Goal: Task Accomplishment & Management: Complete application form

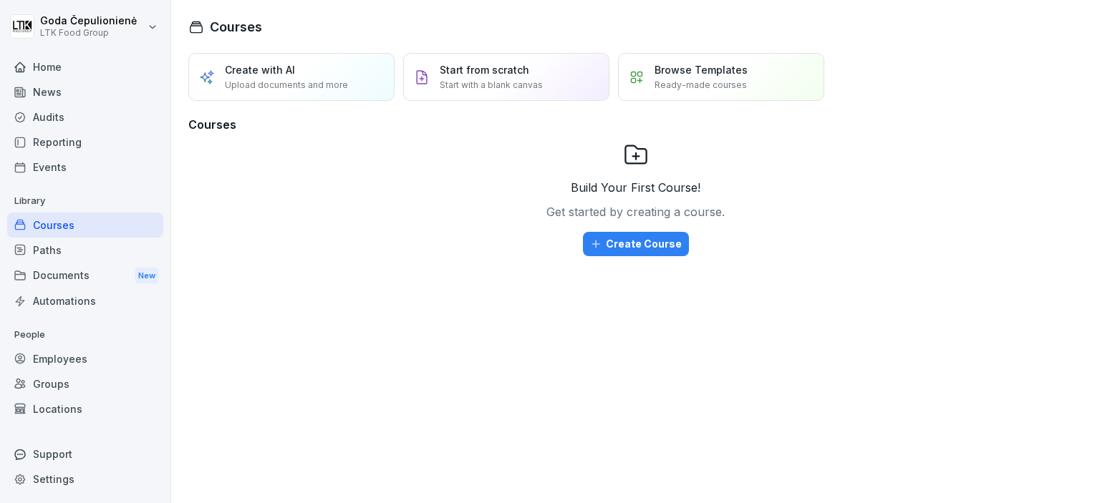
click at [83, 359] on div "Employees" at bounding box center [85, 359] width 156 height 25
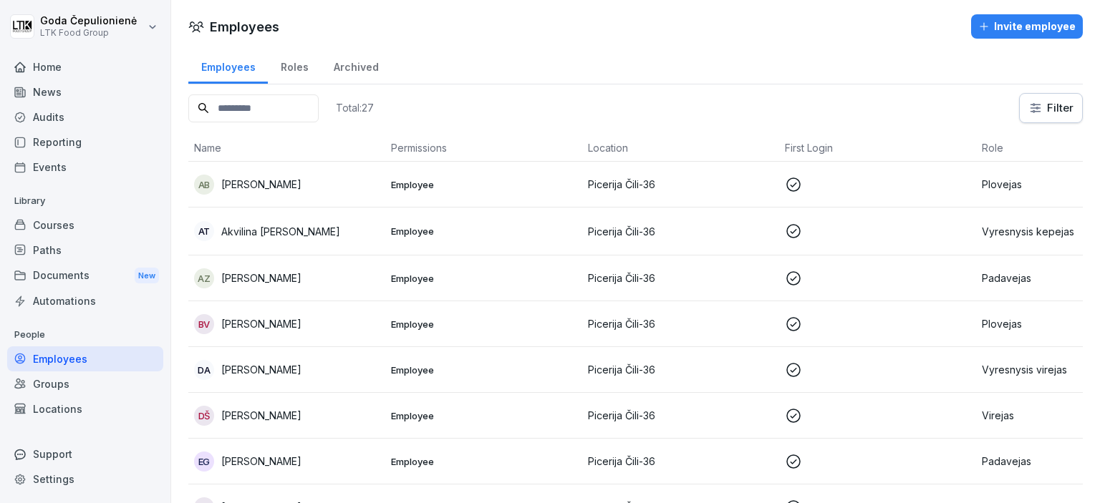
click at [1007, 20] on div "Invite employee" at bounding box center [1026, 27] width 97 height 16
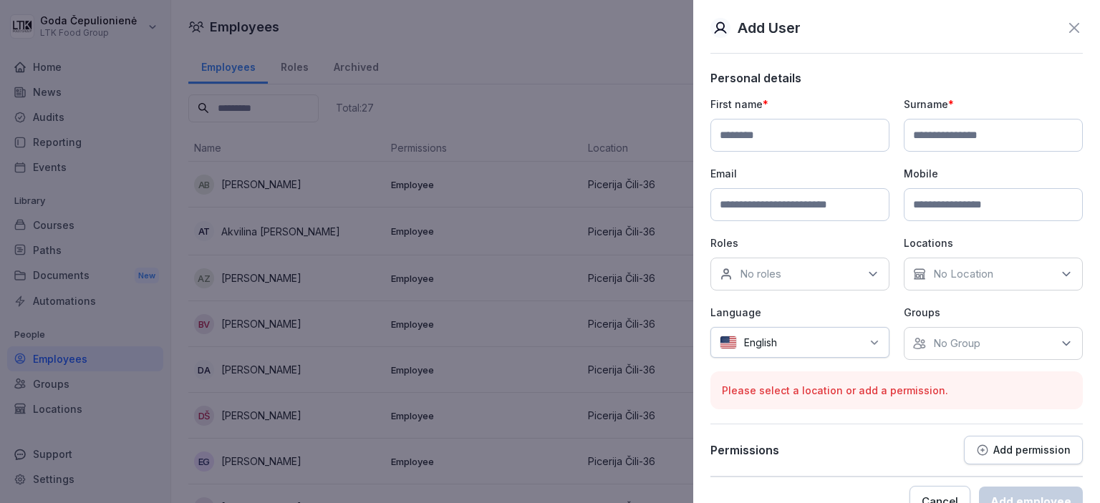
click at [783, 136] on input at bounding box center [799, 135] width 179 height 33
type input "*******"
click at [939, 153] on div "First name * ******* Surname * Email Mobile Roles No roles Locations No Locatio…" at bounding box center [896, 228] width 372 height 263
click at [942, 147] on input at bounding box center [993, 135] width 179 height 33
type input "**********"
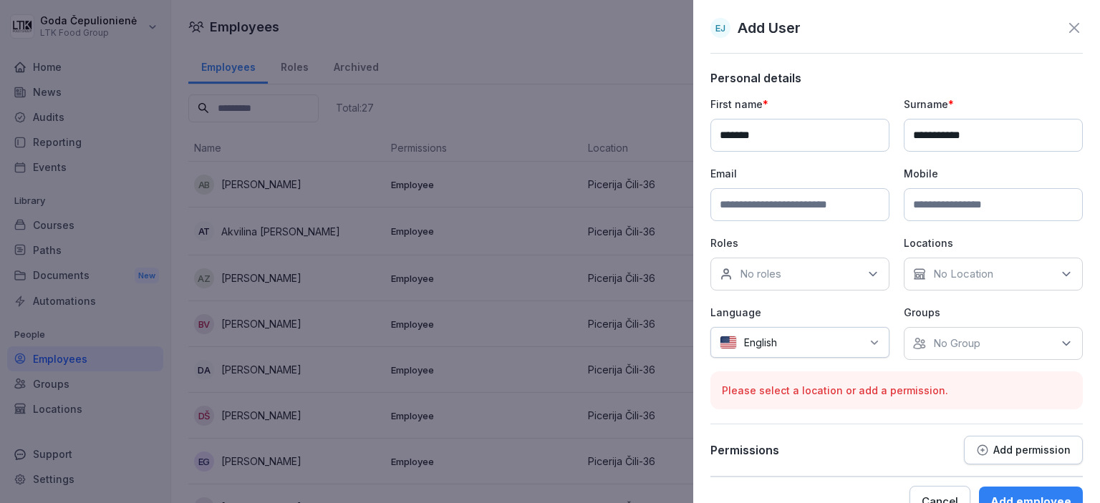
click at [796, 214] on input at bounding box center [799, 204] width 179 height 33
type input "**********"
click at [1020, 195] on input at bounding box center [993, 204] width 179 height 33
type input "**********"
click at [854, 262] on div "No roles" at bounding box center [799, 274] width 179 height 33
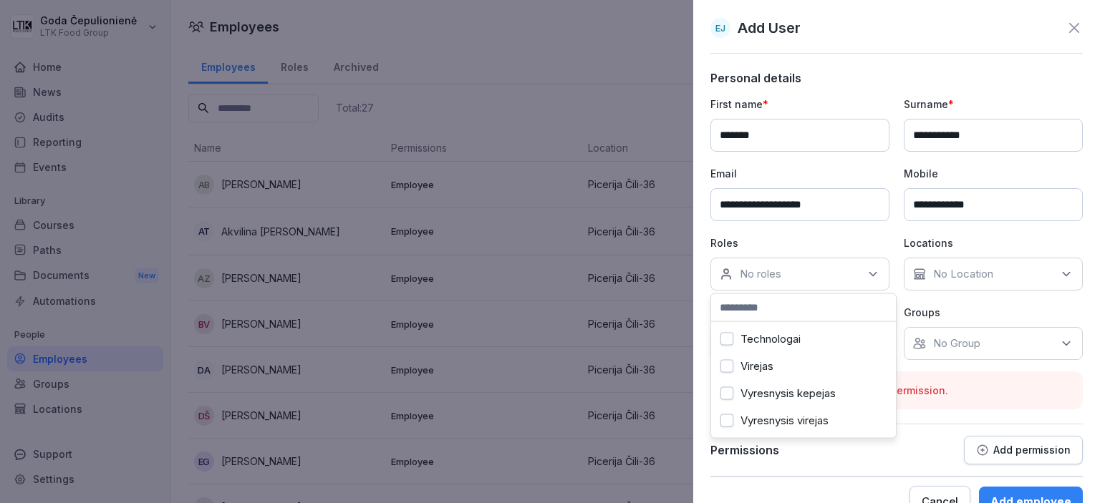
scroll to position [316, 0]
click at [810, 369] on div "Padavejas" at bounding box center [804, 362] width 178 height 27
drag, startPoint x: 1006, startPoint y: 306, endPoint x: 1018, endPoint y: 301, distance: 13.2
click at [1007, 306] on p "Groups" at bounding box center [993, 312] width 179 height 15
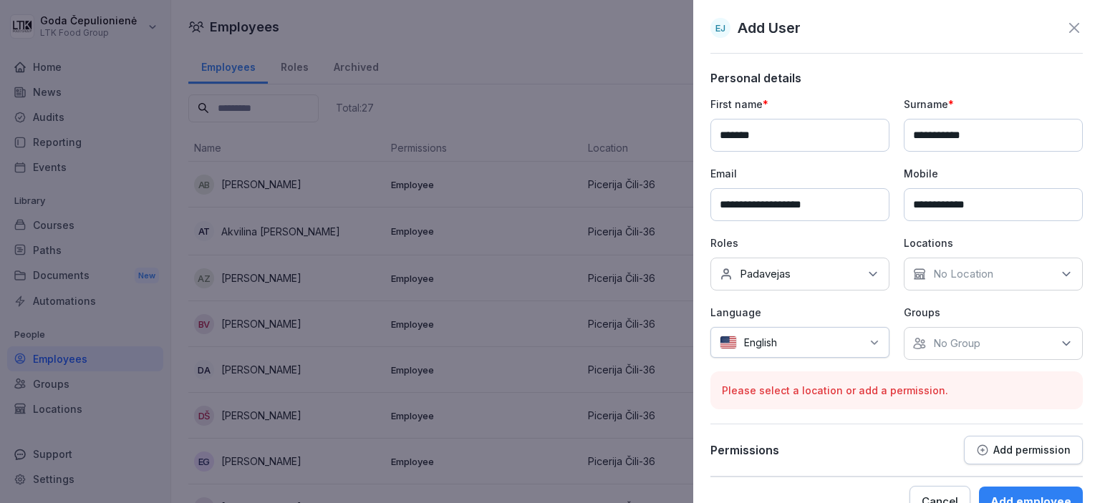
click at [1058, 281] on div "No Location" at bounding box center [993, 274] width 179 height 33
click at [914, 342] on button "Picerija Čili-36" at bounding box center [914, 339] width 13 height 13
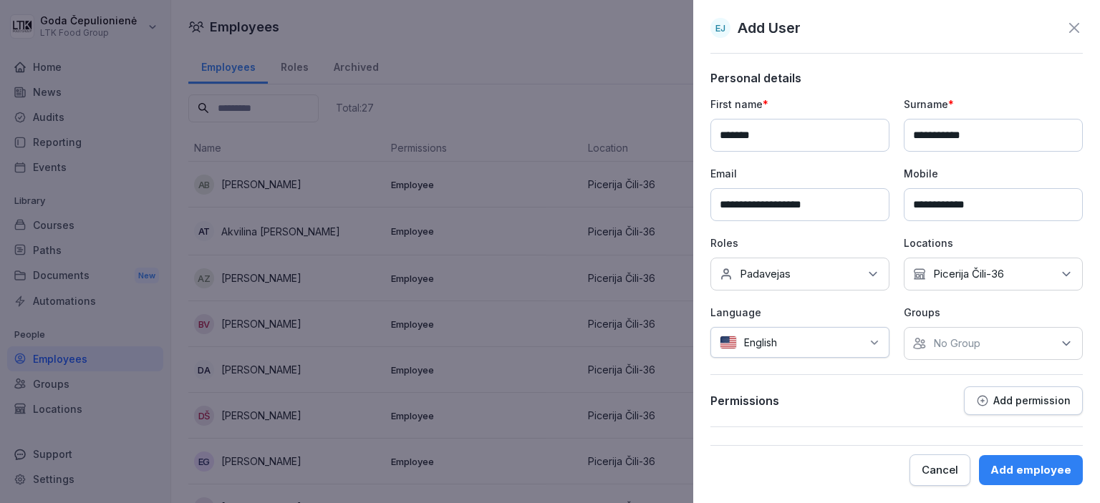
click at [856, 335] on div at bounding box center [822, 342] width 77 height 15
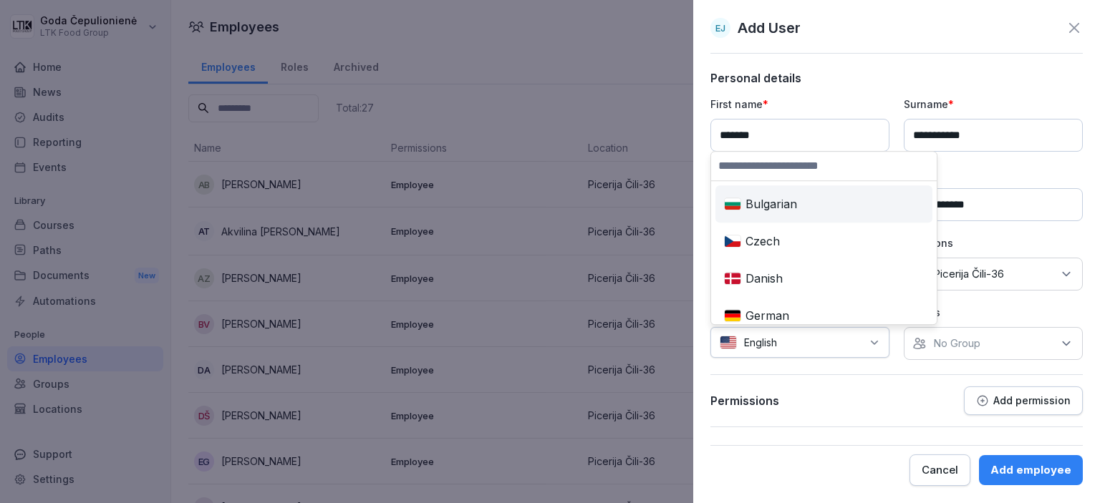
click at [813, 142] on input "*******" at bounding box center [799, 135] width 179 height 33
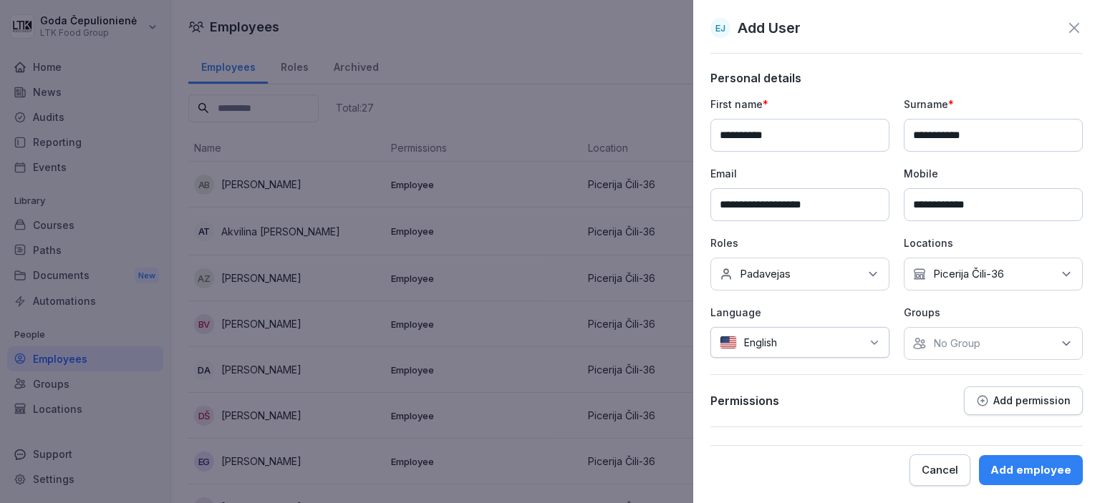
type input "**********"
click at [839, 334] on div "English" at bounding box center [799, 342] width 179 height 31
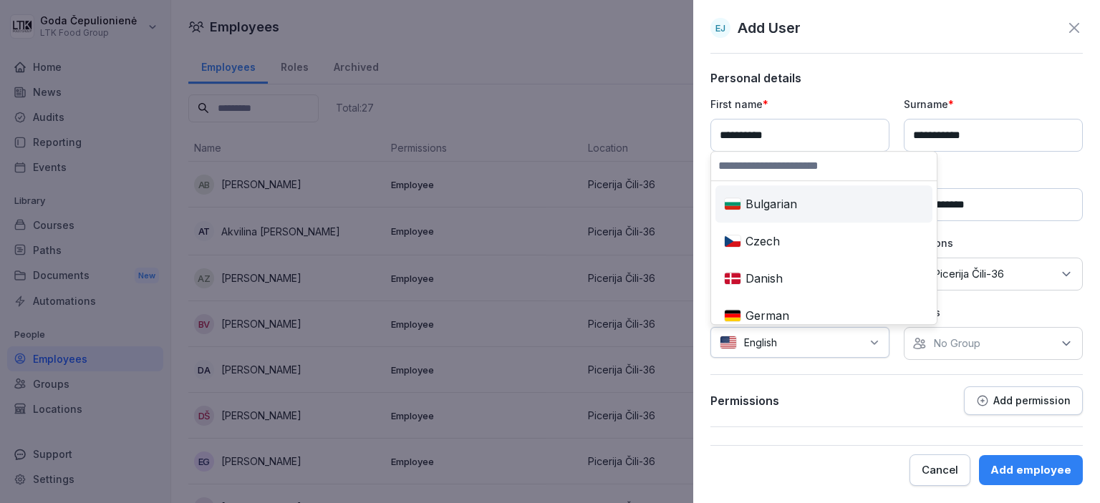
click at [793, 168] on input at bounding box center [824, 166] width 226 height 29
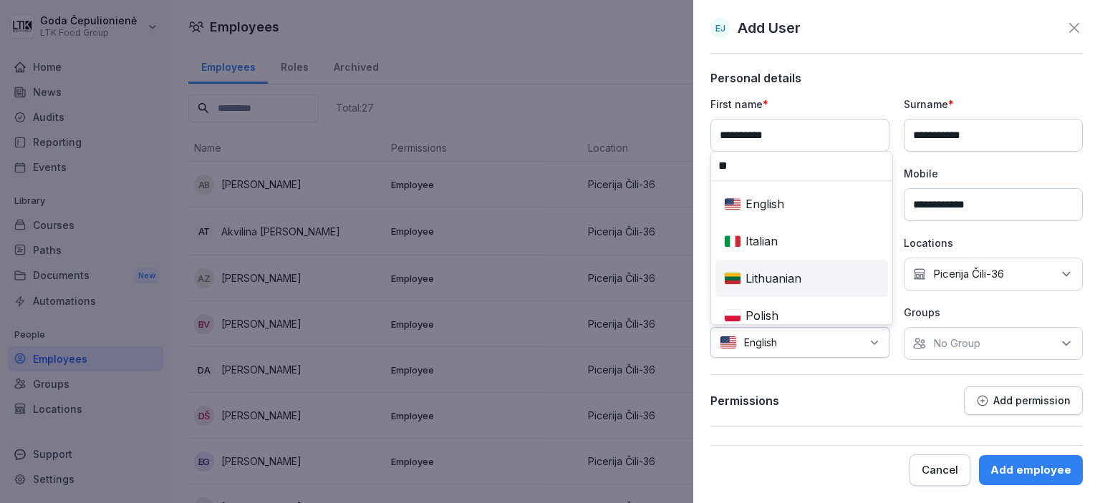
type input "**"
click at [804, 277] on div "Lithuanian" at bounding box center [801, 279] width 167 height 32
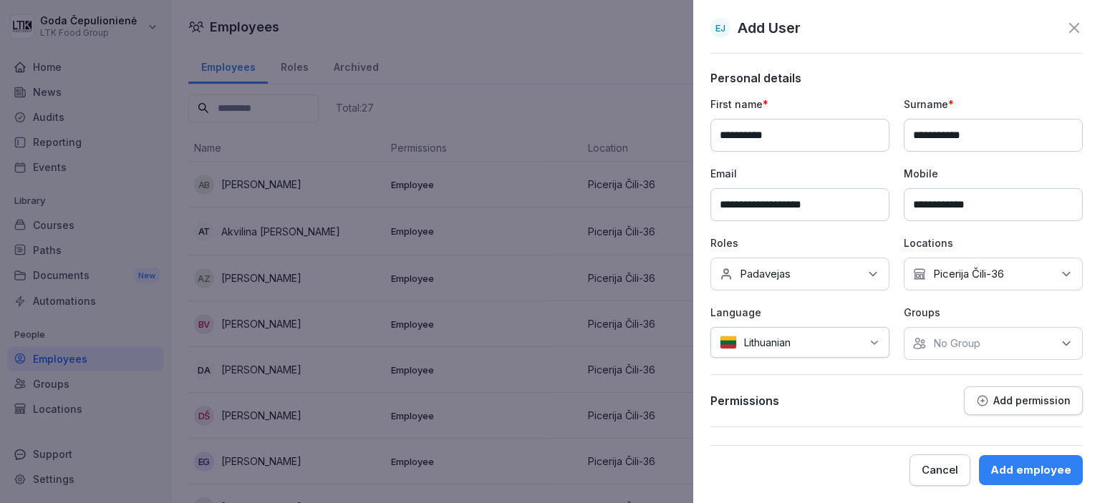
click at [1024, 479] on button "Add employee" at bounding box center [1031, 470] width 104 height 30
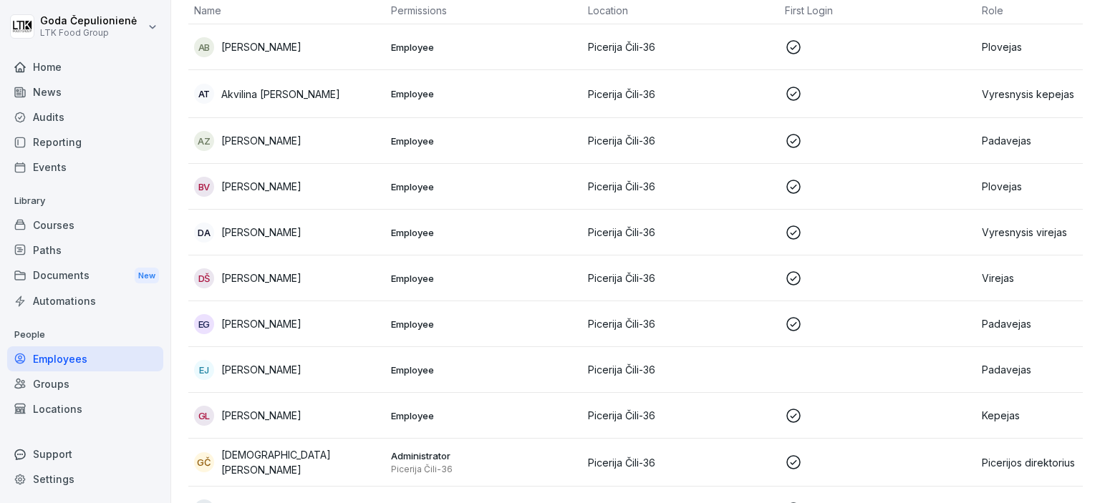
scroll to position [238, 0]
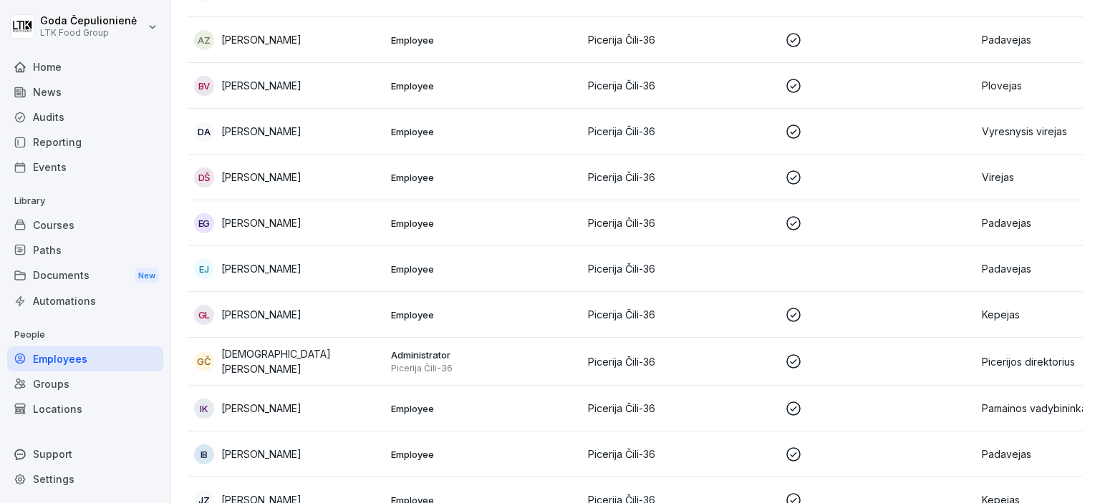
click at [413, 270] on p "Employee" at bounding box center [483, 269] width 185 height 13
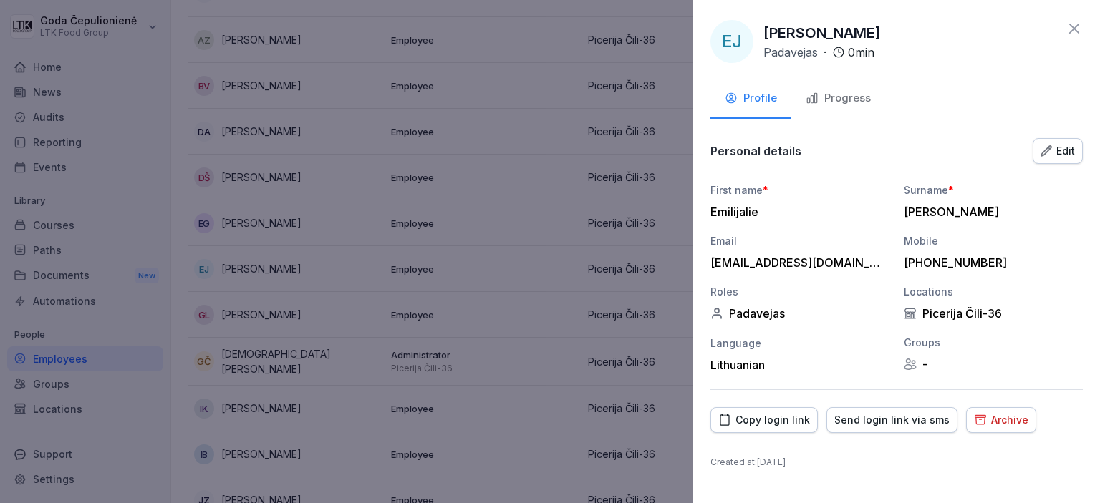
click at [1055, 163] on div "Personal details Edit" at bounding box center [896, 151] width 372 height 29
click at [1060, 153] on div "Edit" at bounding box center [1057, 151] width 34 height 16
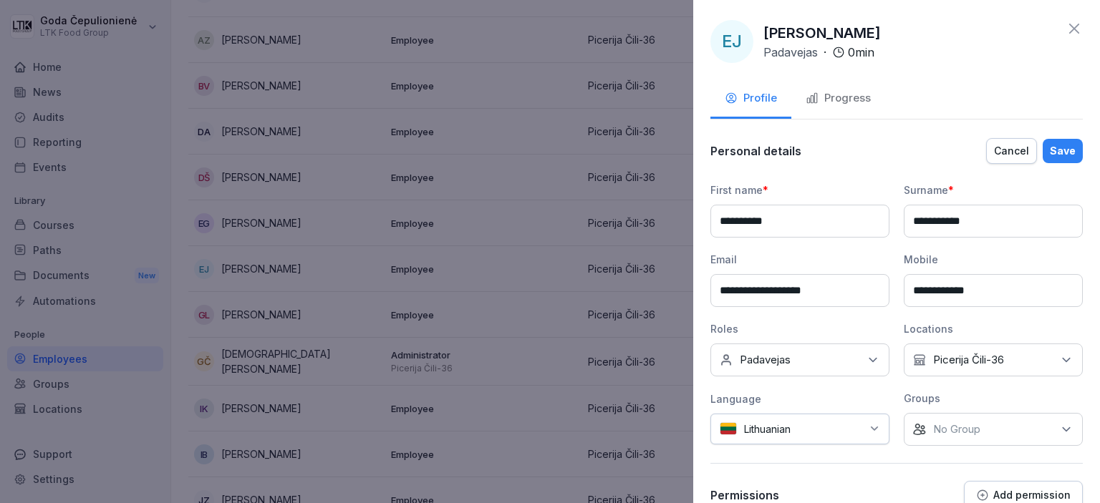
click at [775, 225] on input "**********" at bounding box center [799, 221] width 179 height 33
type input "*******"
click at [1060, 147] on div "Save" at bounding box center [1063, 151] width 26 height 16
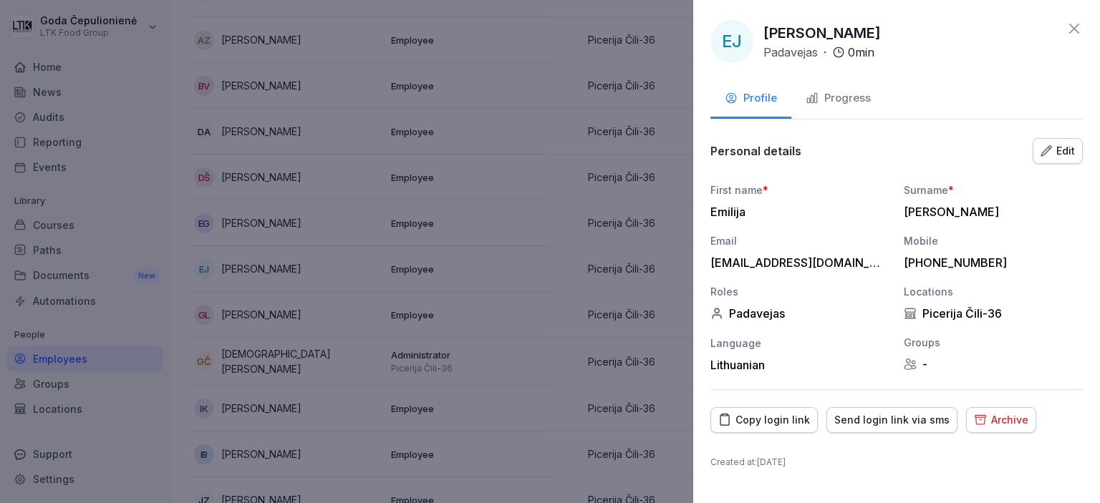
drag, startPoint x: 914, startPoint y: 39, endPoint x: 1052, endPoint y: 266, distance: 265.3
click at [1052, 266] on div "[PHONE_NUMBER]" at bounding box center [990, 263] width 172 height 14
click at [897, 416] on div "Send login link via sms" at bounding box center [891, 420] width 115 height 16
click at [603, 259] on div at bounding box center [550, 251] width 1100 height 503
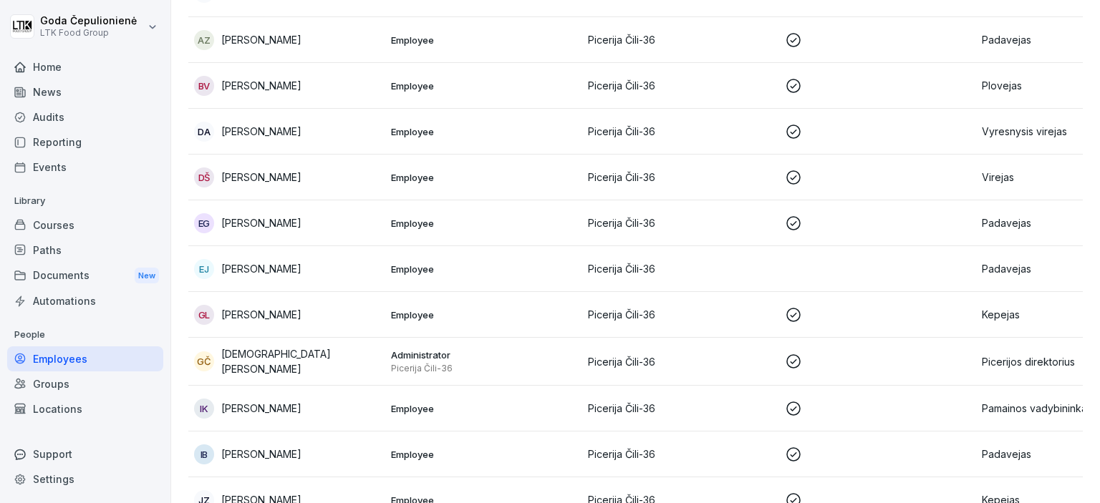
click at [571, 342] on td "Administrator Picerija Čili-36" at bounding box center [483, 362] width 197 height 48
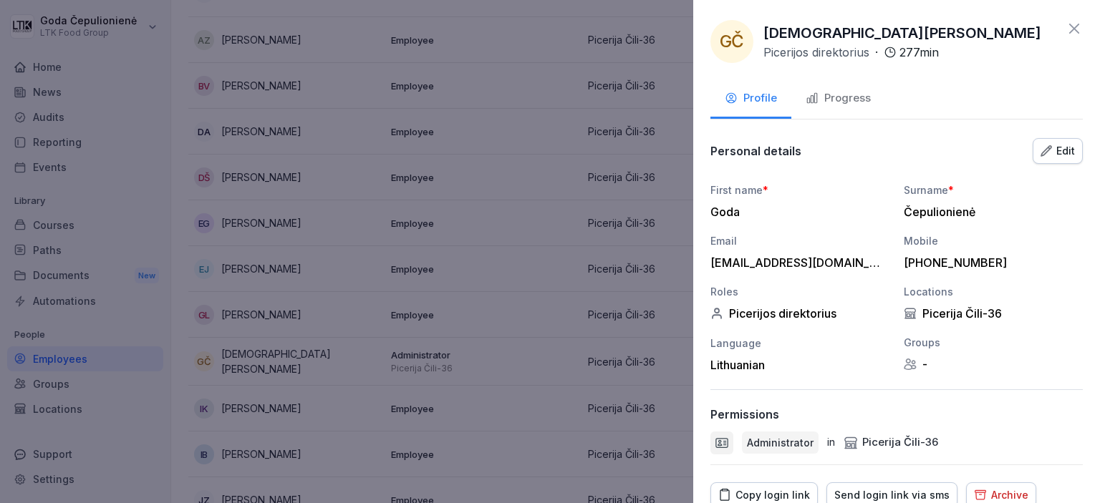
click at [1068, 30] on icon at bounding box center [1073, 28] width 17 height 17
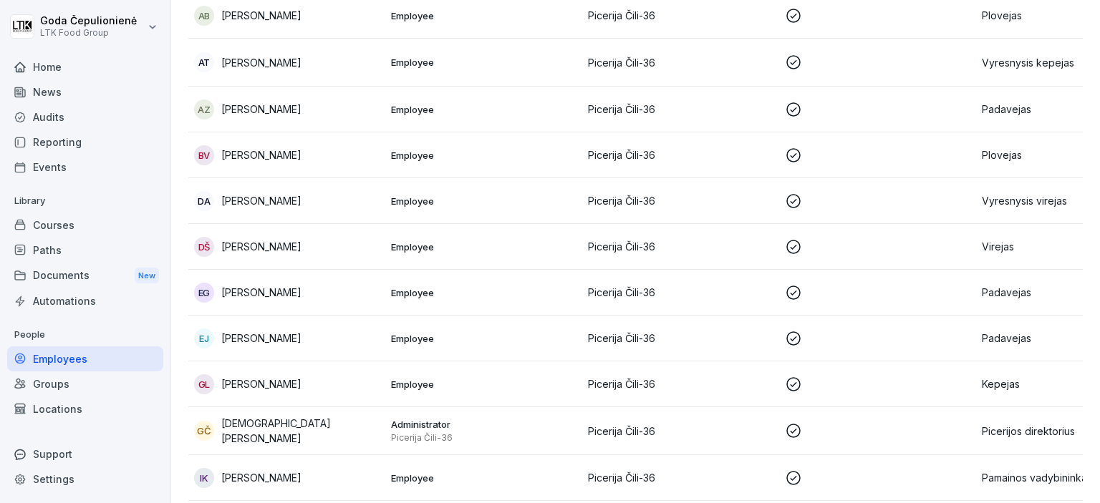
scroll to position [117, 0]
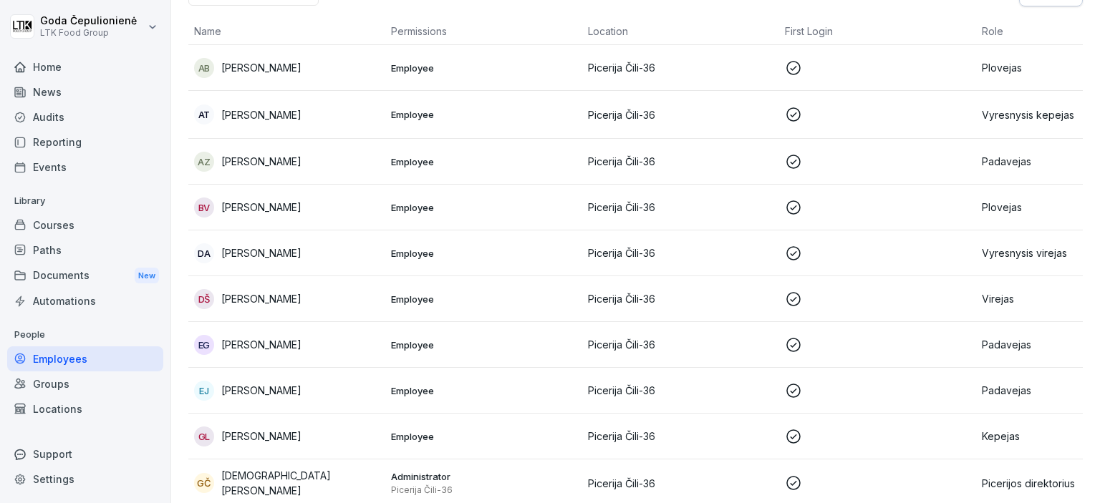
click at [879, 392] on p at bounding box center [877, 390] width 185 height 17
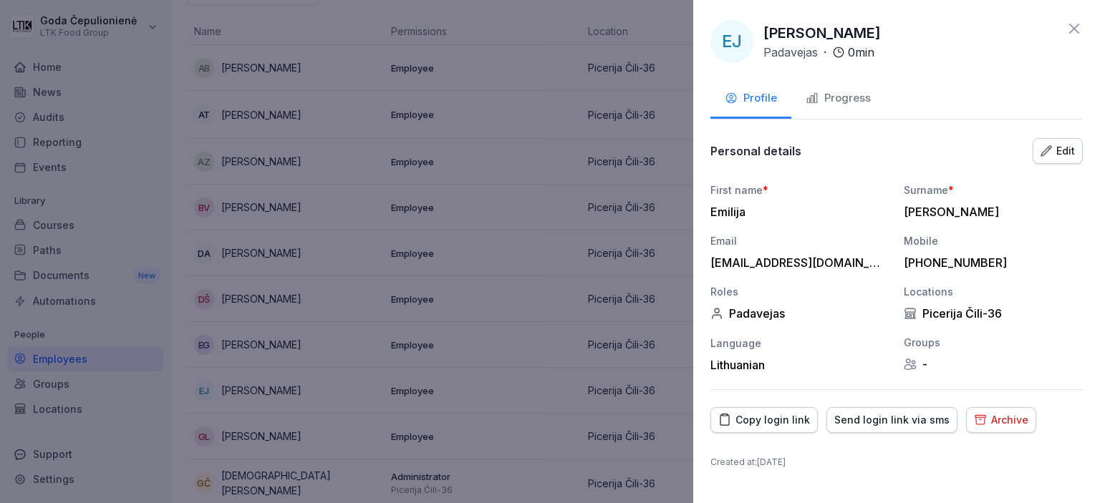
click at [843, 103] on div "Progress" at bounding box center [837, 98] width 65 height 16
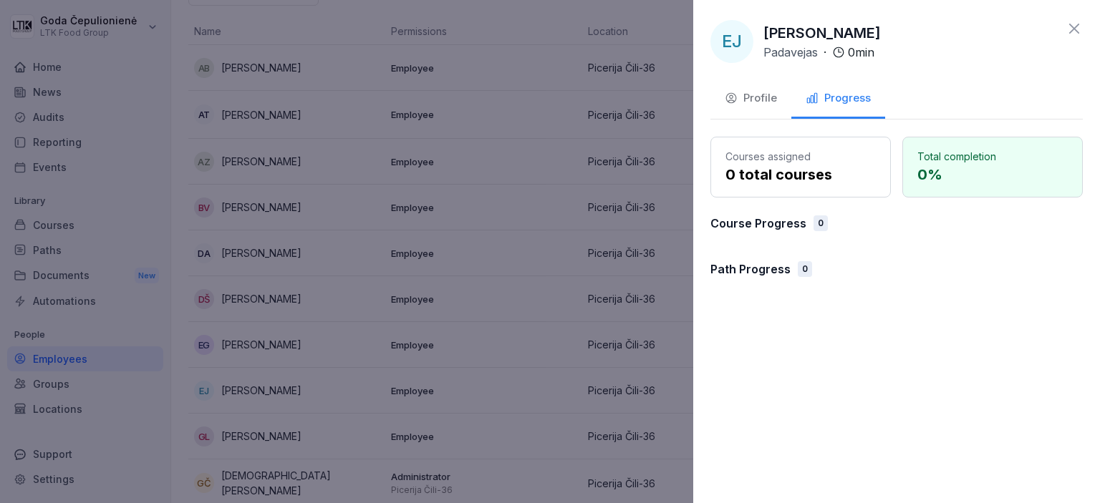
click at [819, 228] on div "0" at bounding box center [820, 224] width 14 height 16
click at [803, 270] on div "0" at bounding box center [805, 269] width 14 height 16
click at [759, 105] on div "Profile" at bounding box center [751, 98] width 52 height 16
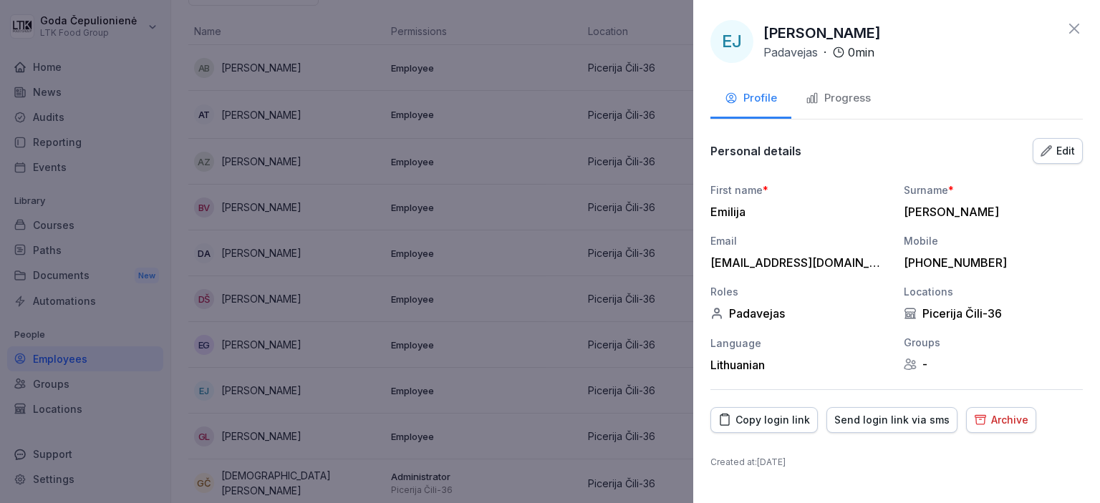
click at [586, 140] on div at bounding box center [550, 251] width 1100 height 503
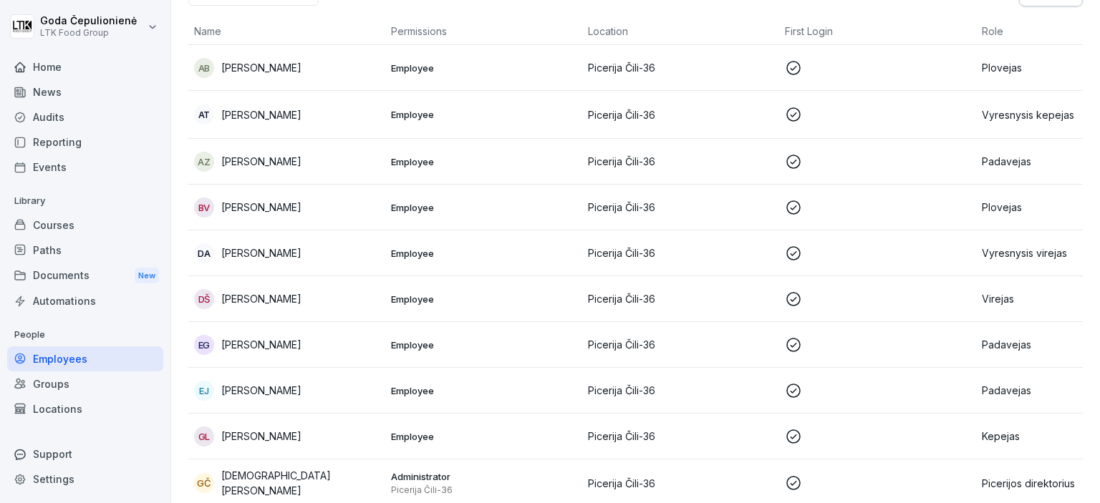
click at [306, 400] on td "EJ Emilija Jusevičiūtė" at bounding box center [286, 391] width 197 height 46
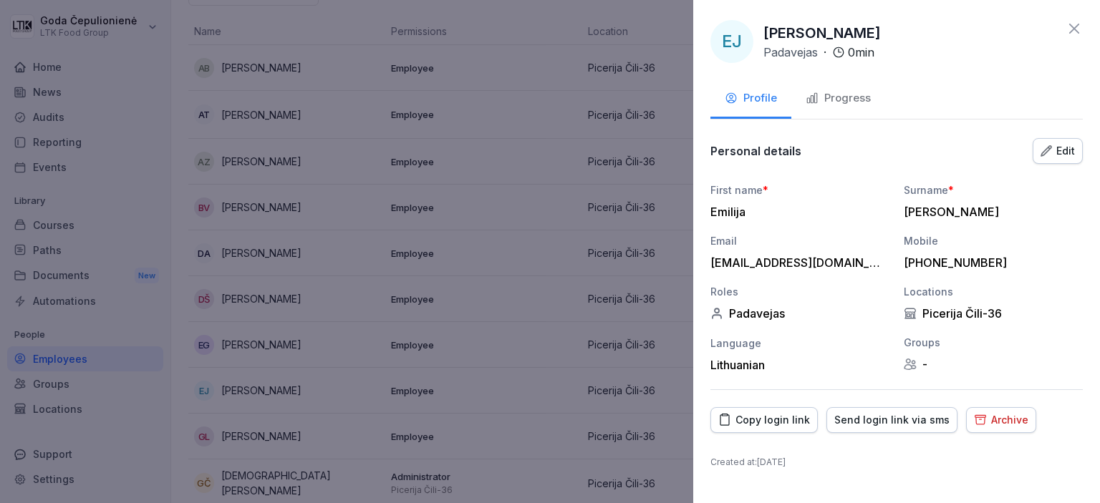
click at [775, 419] on div "Copy login link" at bounding box center [764, 420] width 92 height 16
click at [500, 193] on div at bounding box center [550, 251] width 1100 height 503
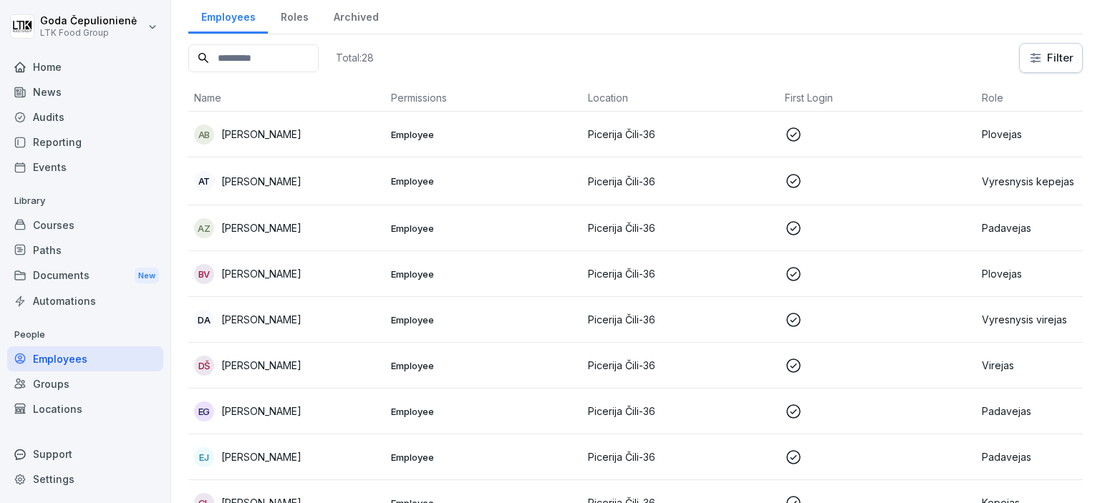
scroll to position [95, 0]
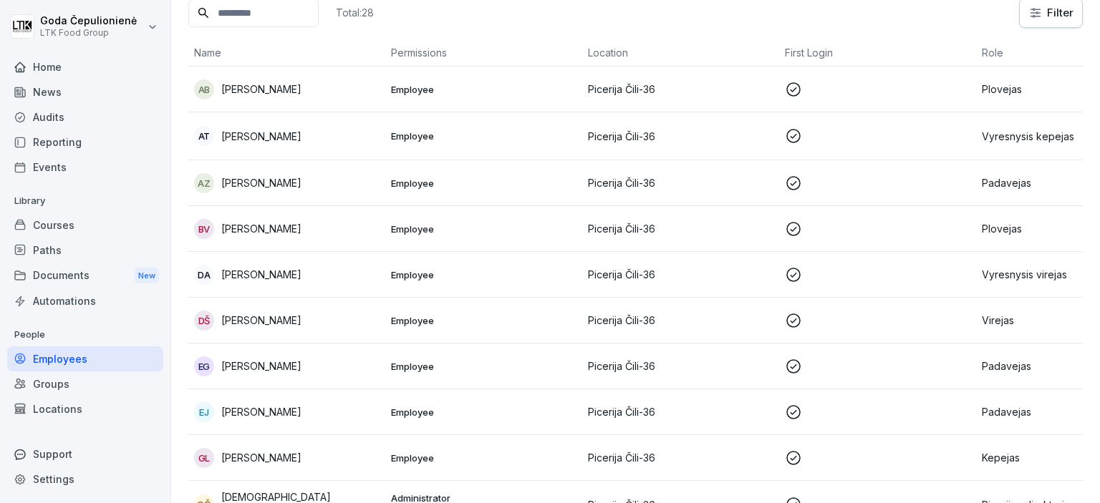
click at [427, 420] on td "Employee" at bounding box center [483, 412] width 197 height 46
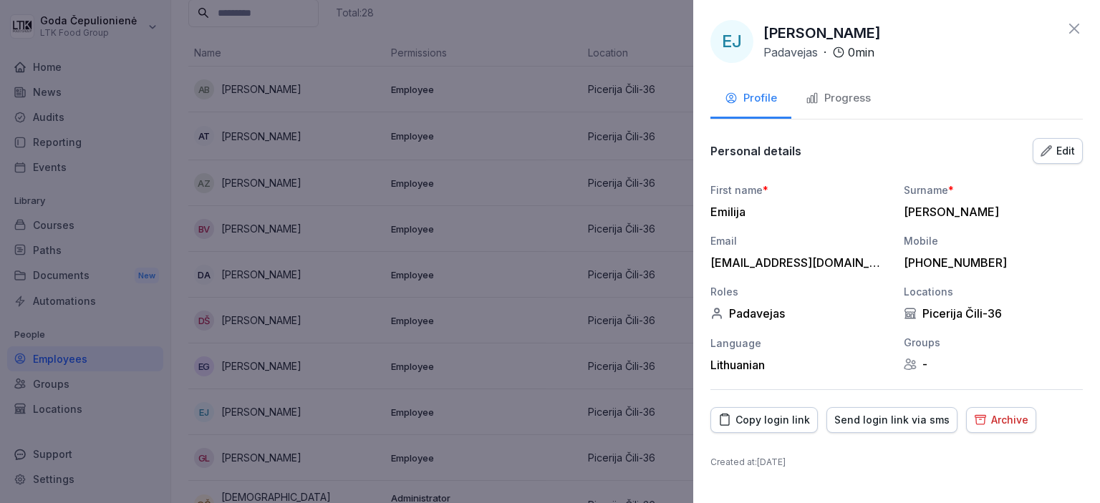
click at [725, 418] on icon "button" at bounding box center [724, 420] width 13 height 13
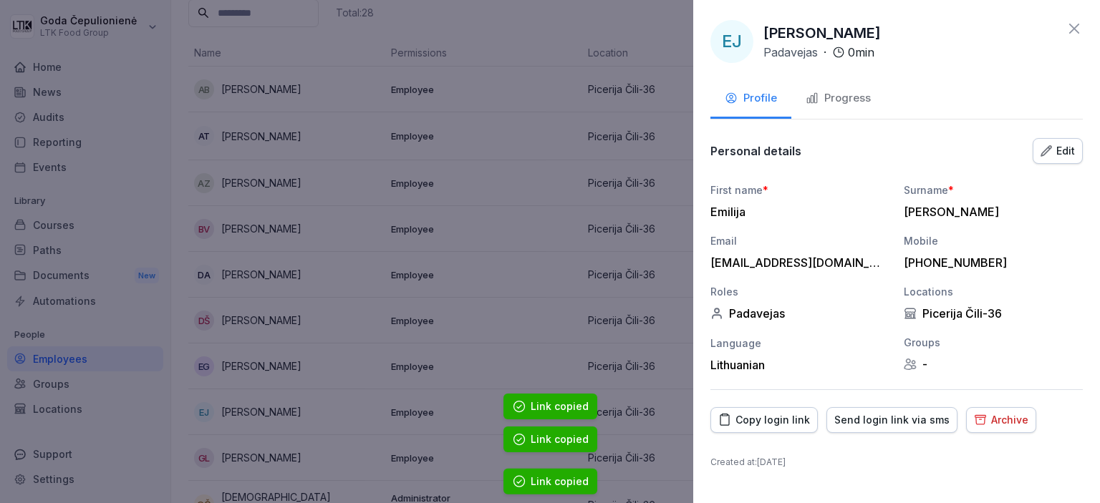
click at [725, 418] on icon "button" at bounding box center [724, 420] width 13 height 13
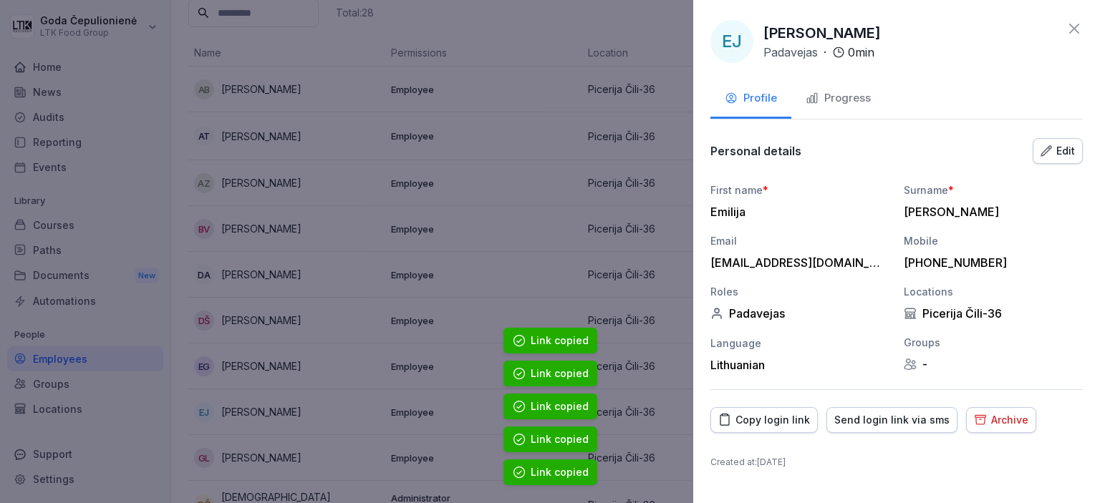
click at [551, 230] on div at bounding box center [550, 251] width 1100 height 503
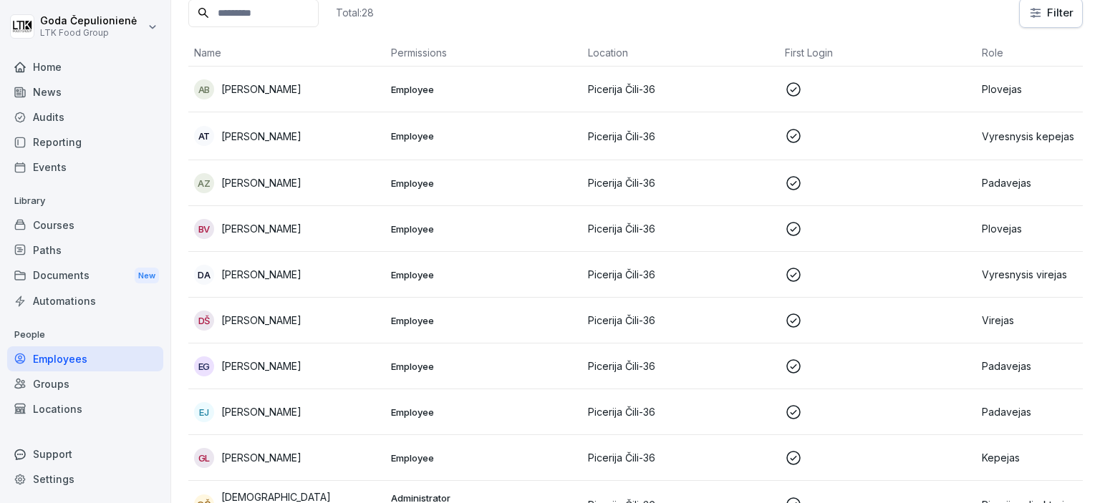
click at [329, 364] on div "EG Elinga Garnytė" at bounding box center [286, 367] width 185 height 20
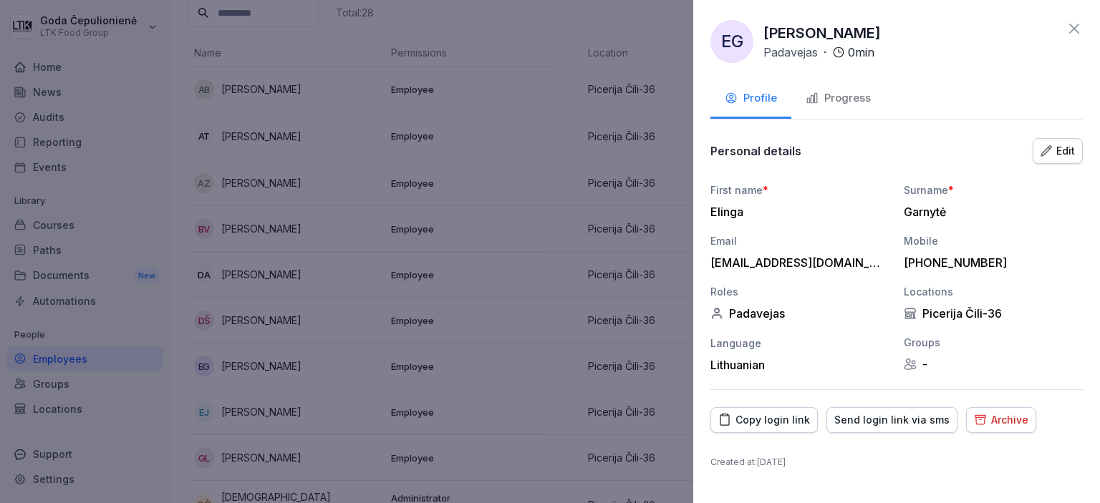
click at [832, 97] on div "Progress" at bounding box center [837, 98] width 65 height 16
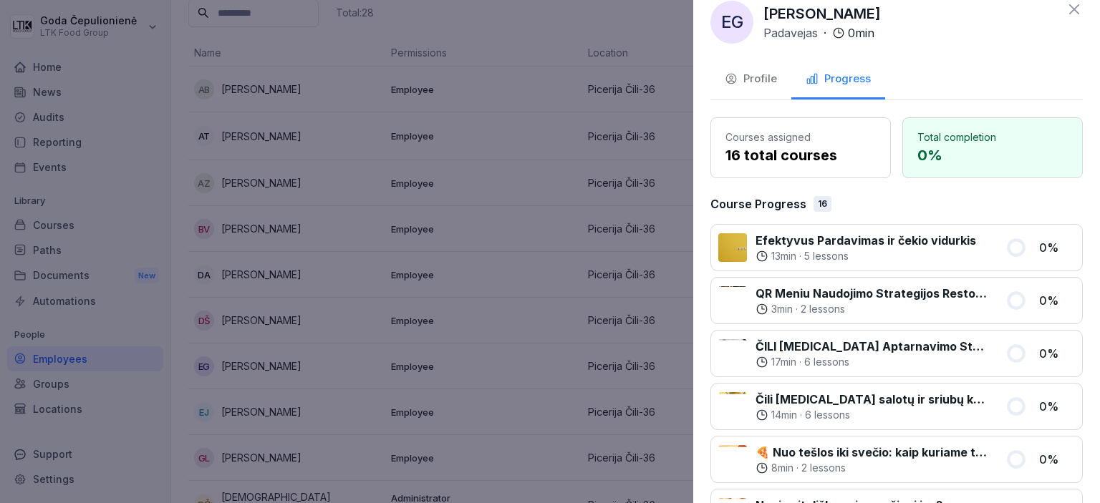
scroll to position [0, 0]
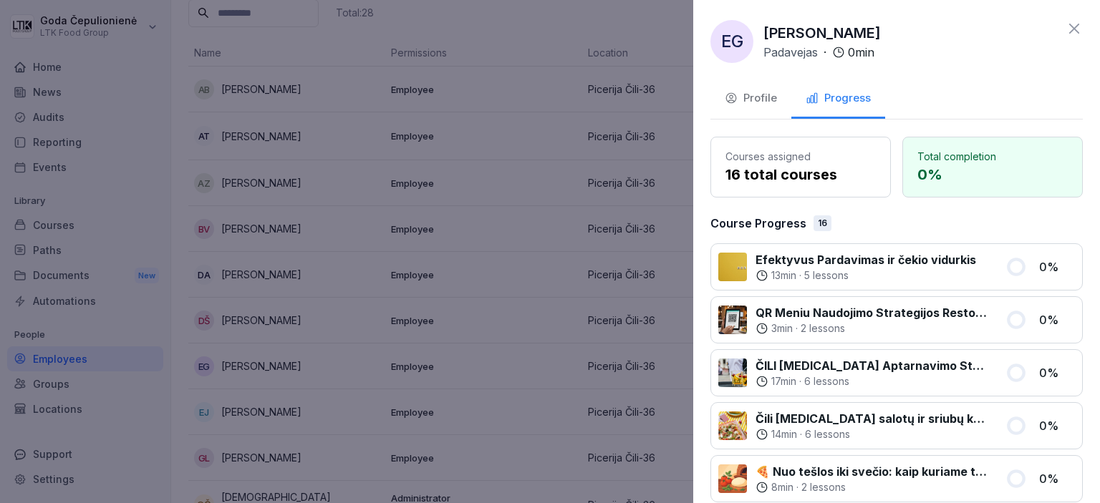
click at [461, 248] on div at bounding box center [550, 251] width 1100 height 503
